Goal: Information Seeking & Learning: Learn about a topic

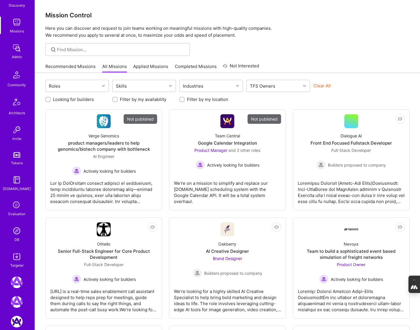
scroll to position [76, 0]
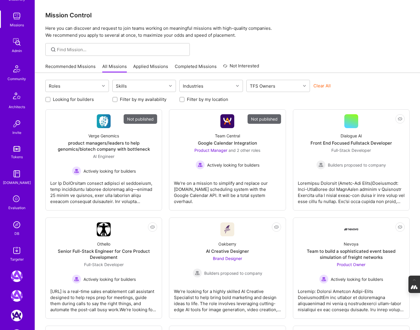
click at [15, 221] on img at bounding box center [17, 225] width 12 height 12
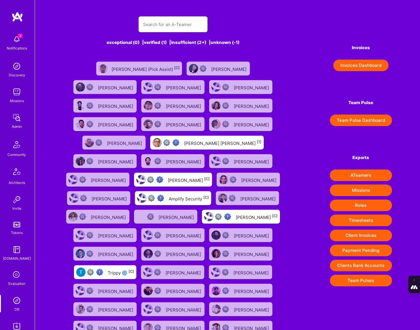
click at [164, 27] on input "text" at bounding box center [173, 24] width 60 height 15
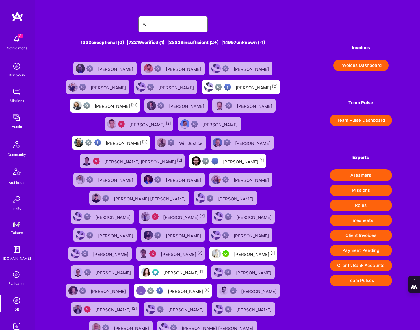
type input "[PERSON_NAME]"
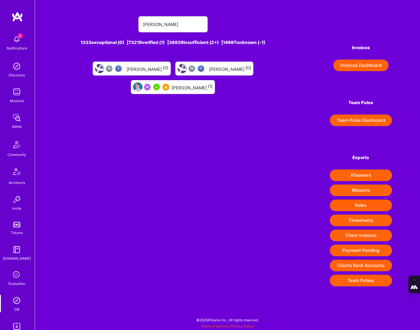
click at [215, 80] on div "[PERSON_NAME] [1]" at bounding box center [173, 87] width 84 height 14
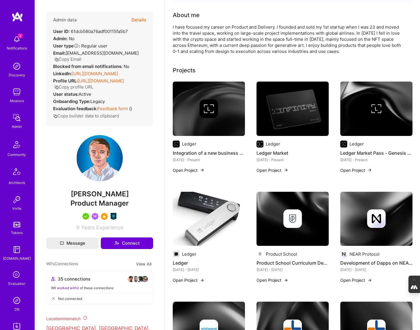
scroll to position [48, 0]
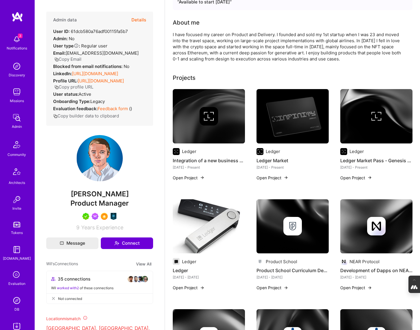
click at [219, 129] on img at bounding box center [209, 116] width 72 height 54
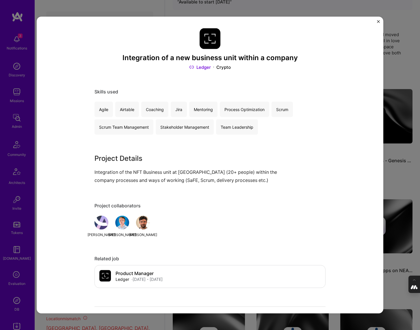
click at [387, 121] on div "Integration of a new business unit within a company Ledger Crypto Skills used A…" at bounding box center [210, 165] width 420 height 330
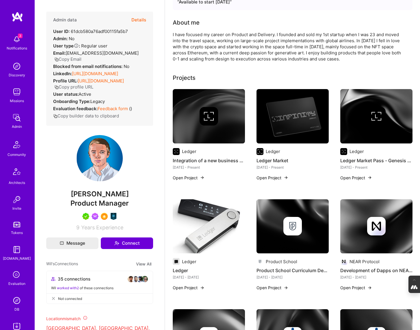
click at [285, 116] on img at bounding box center [293, 116] width 72 height 54
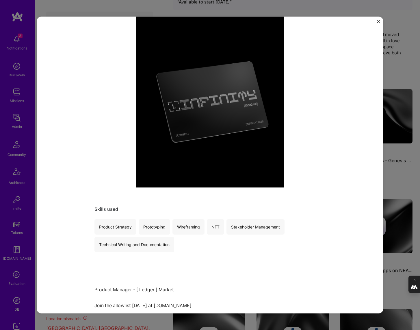
scroll to position [69, 0]
click at [405, 107] on div "Ledger Market Ledger Crypto Skills used Product Strategy Prototyping Wireframin…" at bounding box center [210, 165] width 420 height 330
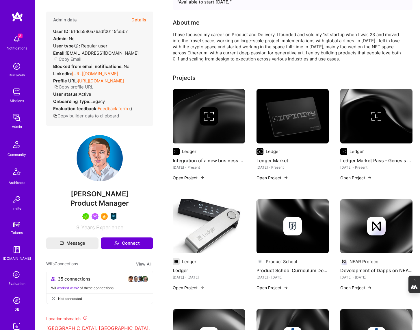
click at [383, 113] on img at bounding box center [377, 116] width 19 height 19
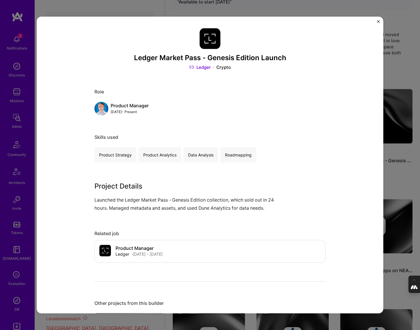
click at [404, 83] on div "Ledger Market Pass - Genesis Edition Launch Ledger Crypto Role Product Manager …" at bounding box center [210, 165] width 420 height 330
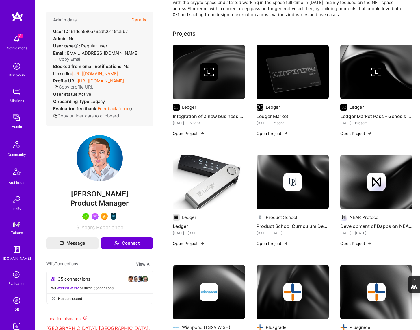
scroll to position [100, 0]
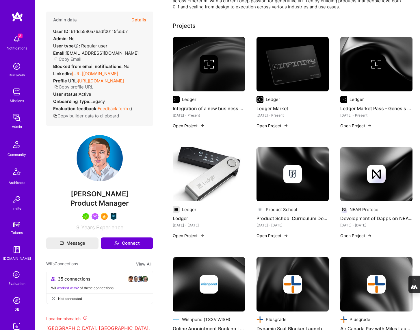
click at [206, 174] on img at bounding box center [209, 174] width 72 height 54
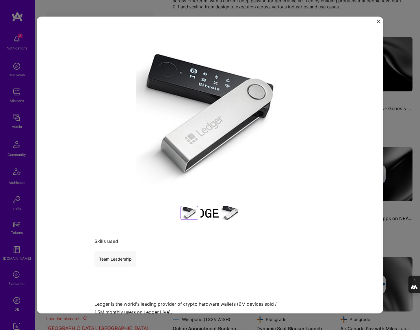
scroll to position [58, 0]
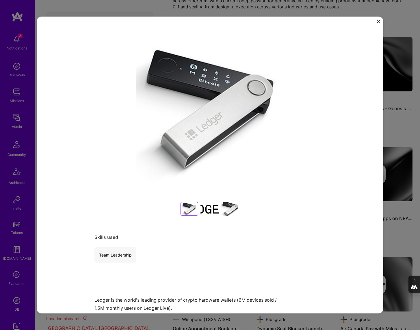
click at [403, 137] on div "Ledger Ledger Crypto Skills used Team Leadership Ledger is the world's leading …" at bounding box center [210, 165] width 420 height 330
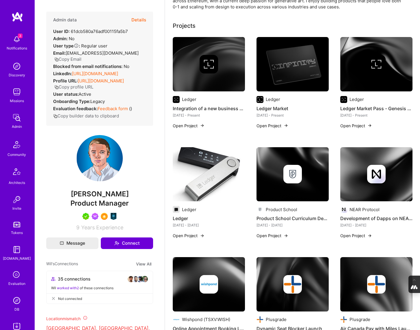
click at [278, 173] on div at bounding box center [293, 174] width 72 height 19
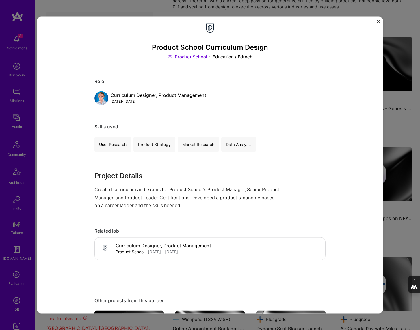
scroll to position [15, 0]
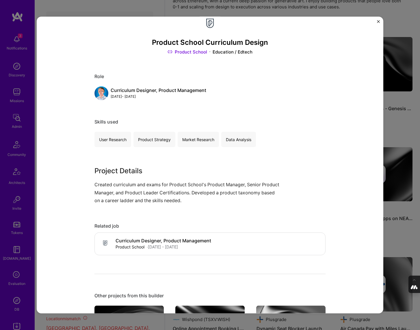
click at [409, 135] on div "Product School Curriculum Design Product School Education / Edtech Role Curricu…" at bounding box center [210, 165] width 420 height 330
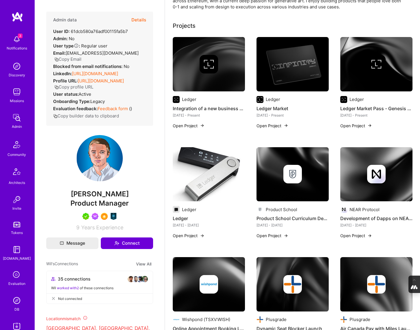
click at [376, 174] on img at bounding box center [377, 174] width 19 height 19
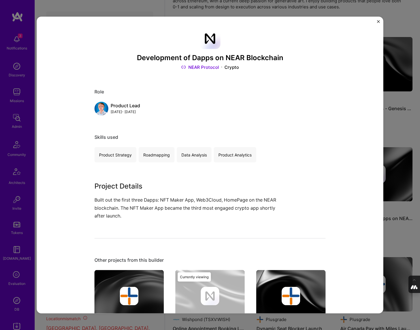
click at [392, 128] on div "Development of Dapps on NEAR Blockchain NEAR Protocol Crypto Role Product Lead …" at bounding box center [210, 165] width 420 height 330
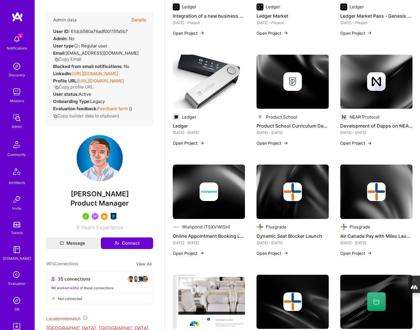
scroll to position [197, 0]
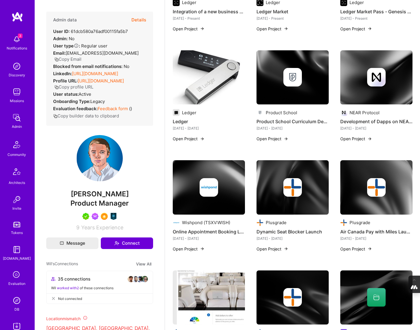
click at [194, 189] on div at bounding box center [209, 187] width 72 height 19
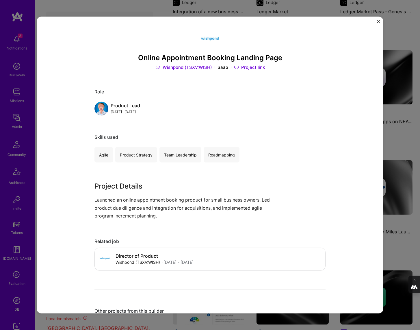
click at [402, 119] on div "Online Appointment Booking Landing Page Wishpond (TSXV:WISH) SaaS Project link …" at bounding box center [210, 165] width 420 height 330
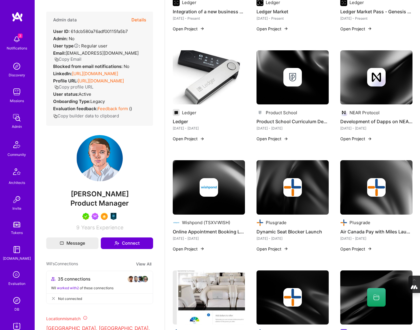
click at [303, 191] on div at bounding box center [293, 187] width 72 height 19
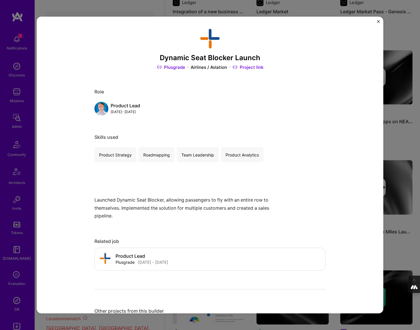
click at [392, 154] on div "Dynamic Seat Blocker Launch Plusgrade Airlines / Aviation Project link Role Pro…" at bounding box center [210, 165] width 420 height 330
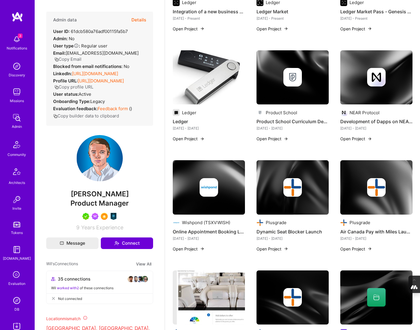
click at [381, 188] on img at bounding box center [377, 187] width 19 height 19
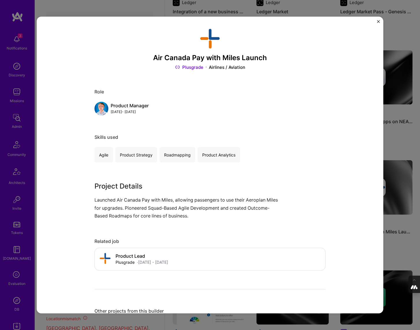
click at [416, 145] on div "Air Canada Pay with Miles Launch Plusgrade Airlines / Aviation Role Product Man…" at bounding box center [210, 165] width 420 height 330
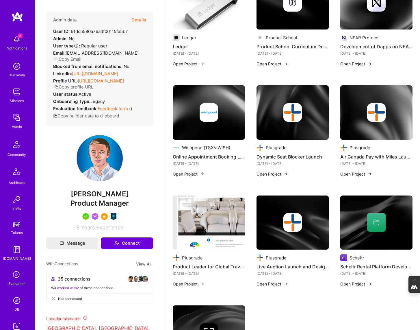
scroll to position [279, 0]
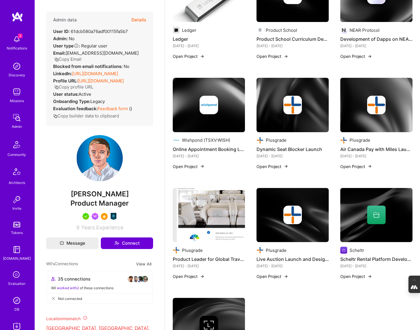
click at [192, 208] on img at bounding box center [209, 215] width 72 height 54
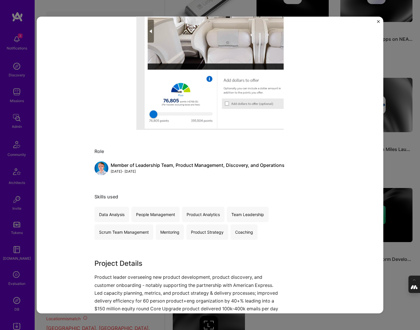
scroll to position [126, 0]
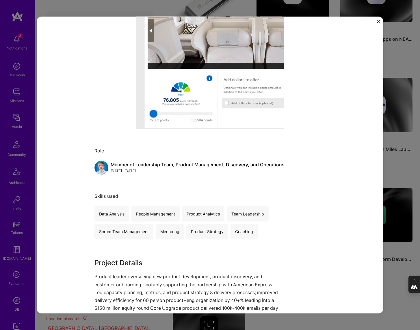
click at [392, 164] on div "Product Leader for Global Travel eCommerce Start-up (B2B2C) Plusgrade Airlines …" at bounding box center [210, 165] width 420 height 330
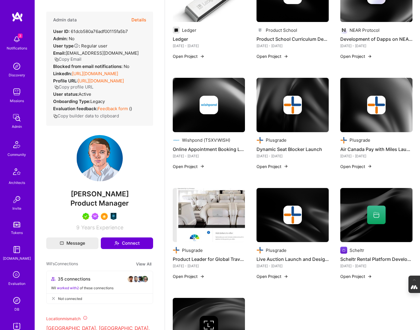
click at [309, 215] on div at bounding box center [293, 215] width 72 height 19
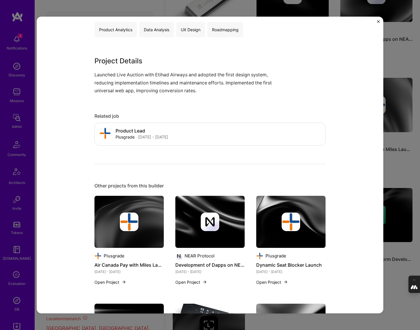
scroll to position [127, 0]
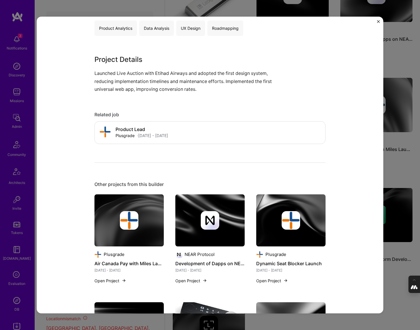
click at [391, 160] on div "Live Auction Launch and Design System Adoption Plusgrade Travel Role Product An…" at bounding box center [210, 165] width 420 height 330
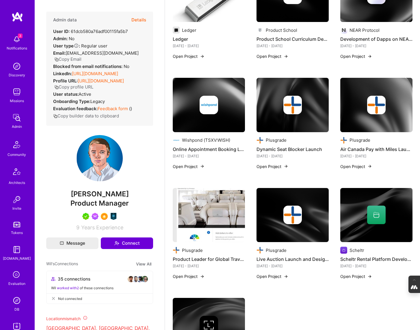
click at [368, 226] on img at bounding box center [377, 215] width 72 height 54
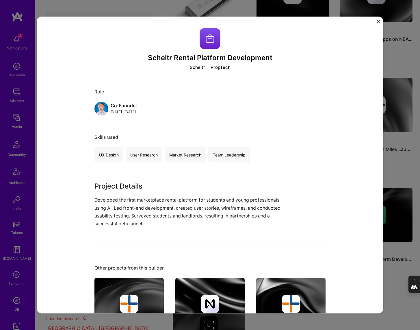
click at [394, 179] on div "Scheltr Rental Platform Development Scheltr PropTech Role Co-Founder [DATE] - […" at bounding box center [210, 165] width 420 height 330
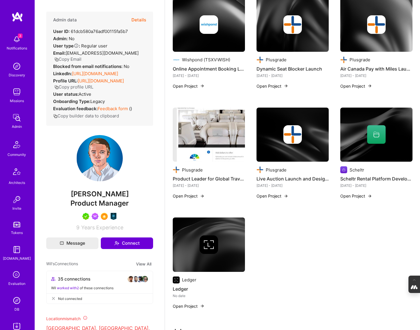
scroll to position [361, 0]
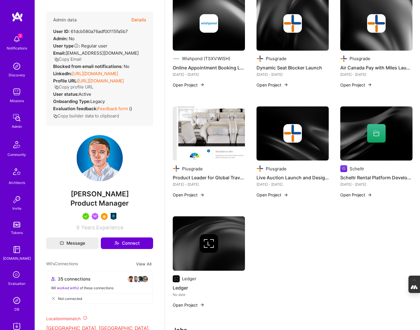
click at [198, 250] on div at bounding box center [209, 243] width 72 height 19
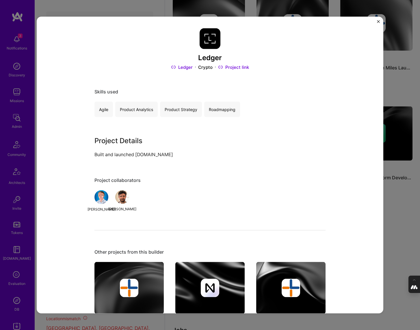
click at [396, 199] on div "Ledger Ledger Crypto Project link Skills used Agile Product Analytics Product S…" at bounding box center [210, 165] width 420 height 330
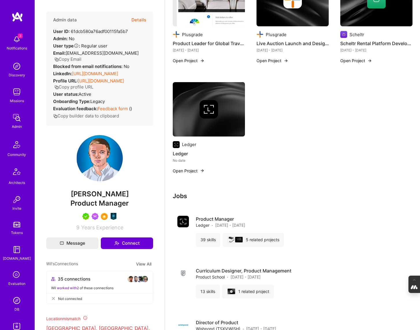
scroll to position [495, 0]
